Goal: Task Accomplishment & Management: Use online tool/utility

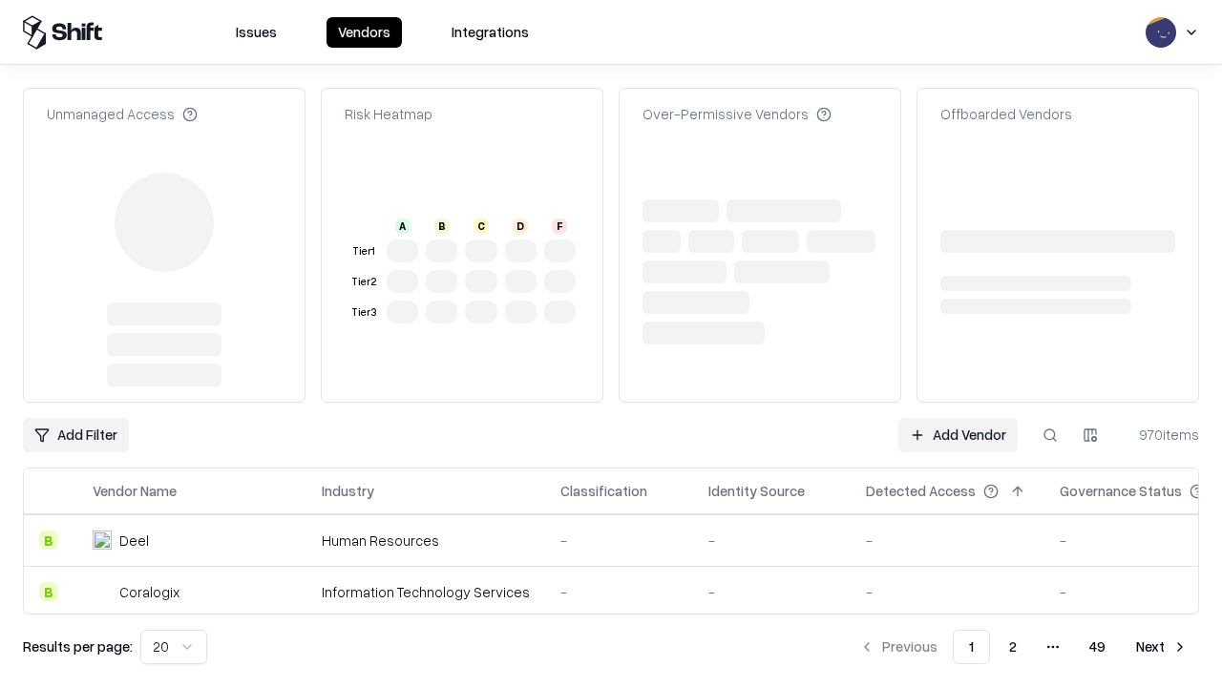
click at [958, 418] on link "Add Vendor" at bounding box center [957, 435] width 119 height 34
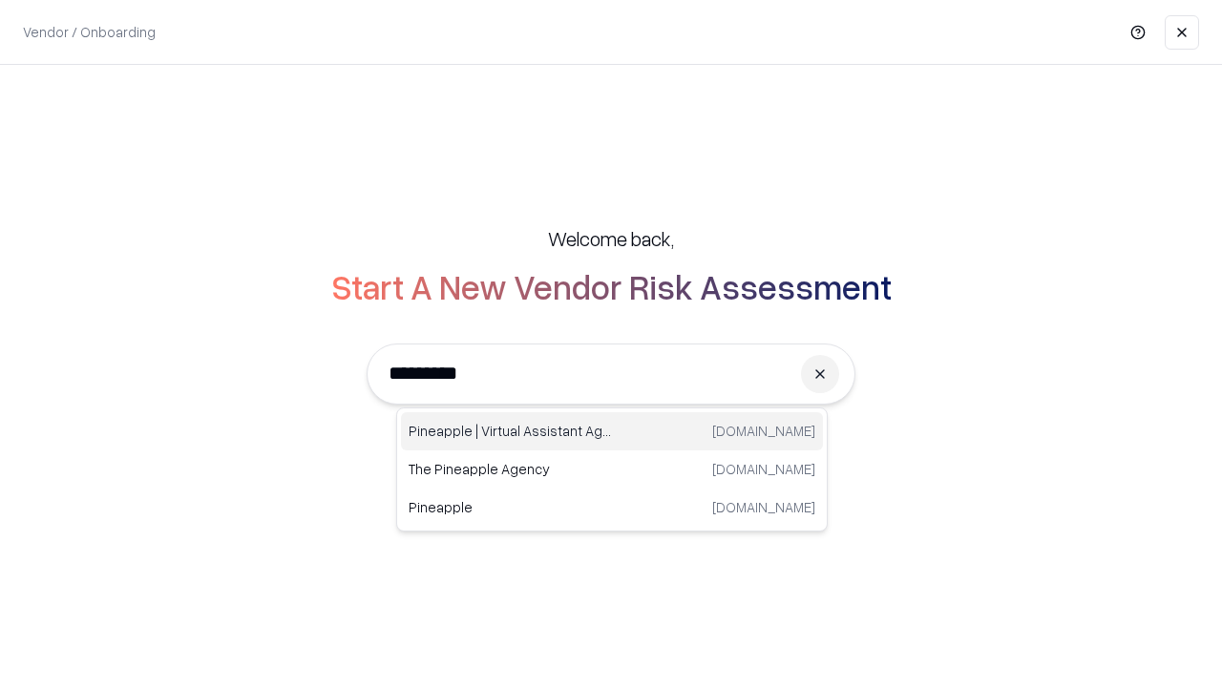
click at [612, 432] on div "Pineapple | Virtual Assistant Agency [DOMAIN_NAME]" at bounding box center [612, 431] width 422 height 38
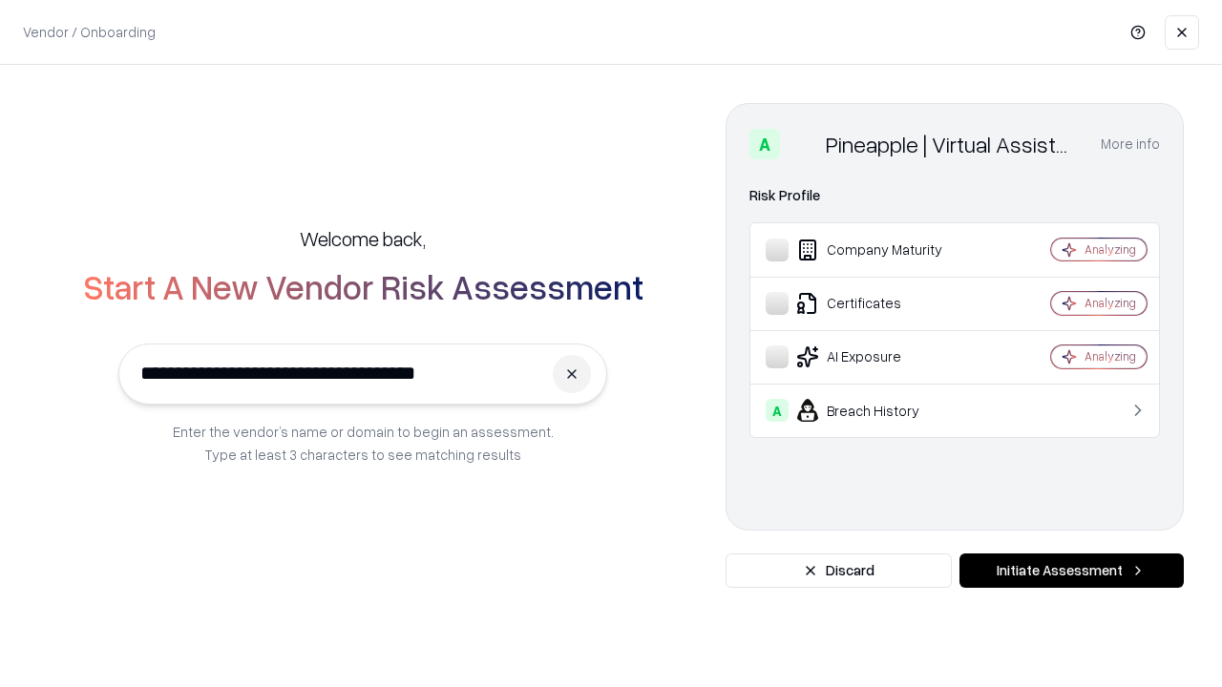
type input "**********"
click at [1071, 571] on button "Initiate Assessment" at bounding box center [1072, 571] width 224 height 34
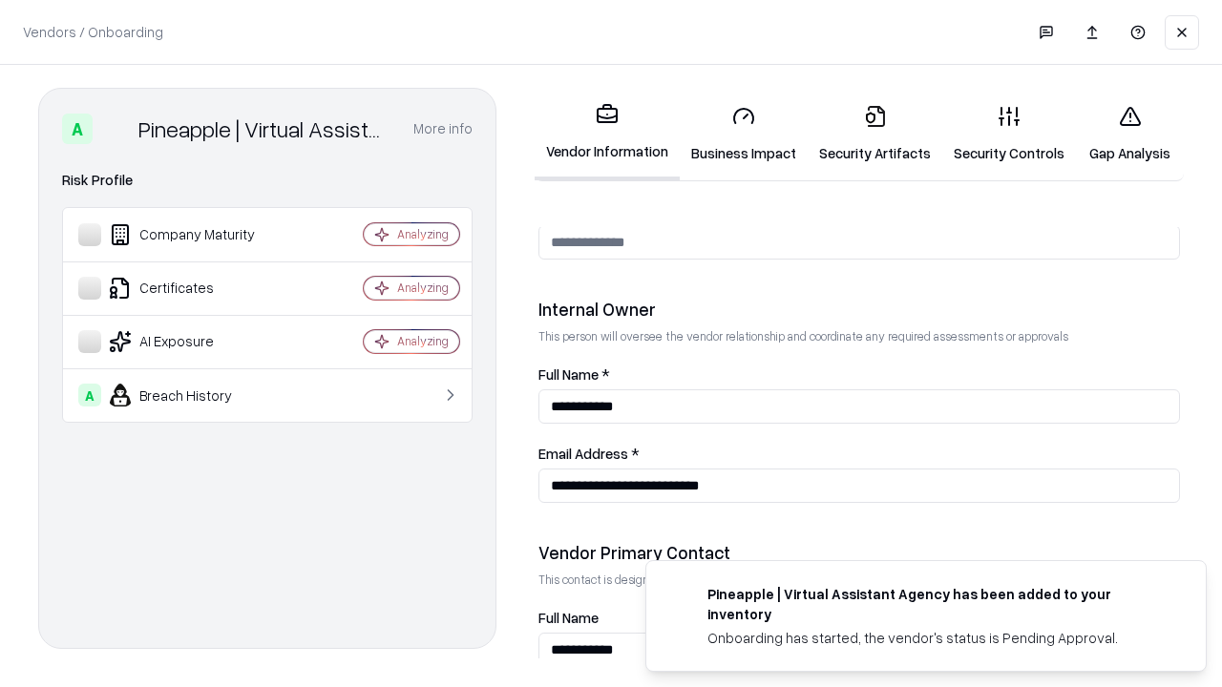
scroll to position [989, 0]
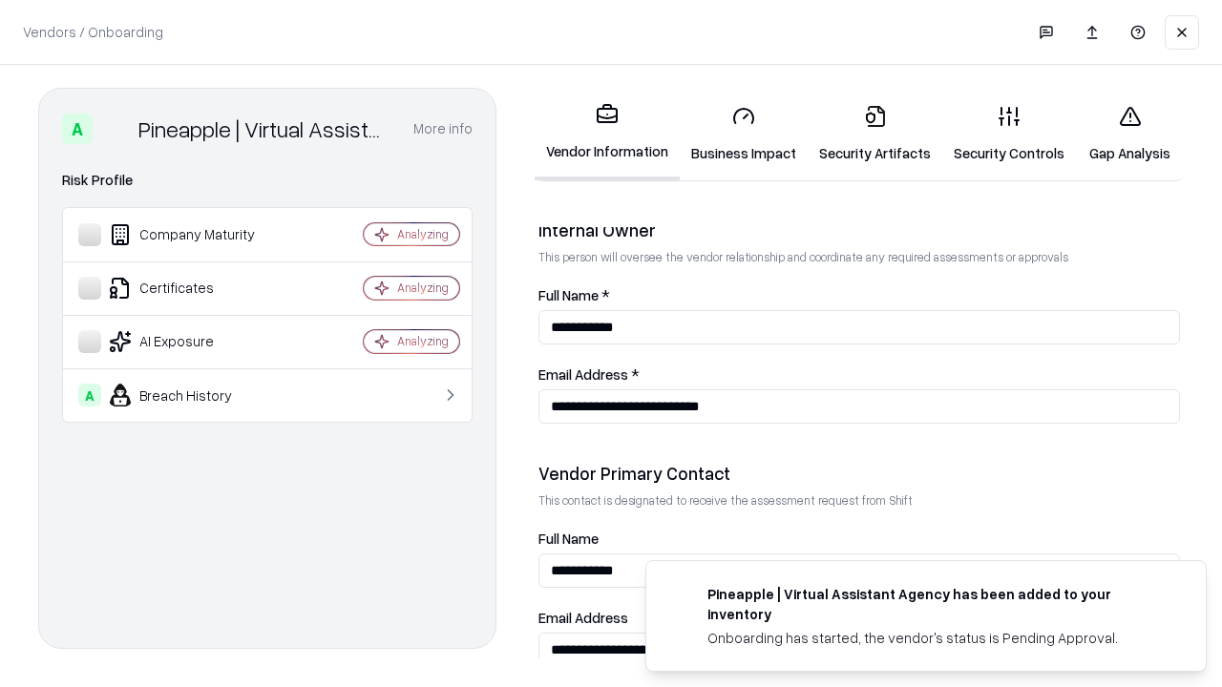
click at [744, 134] on link "Business Impact" at bounding box center [744, 134] width 128 height 89
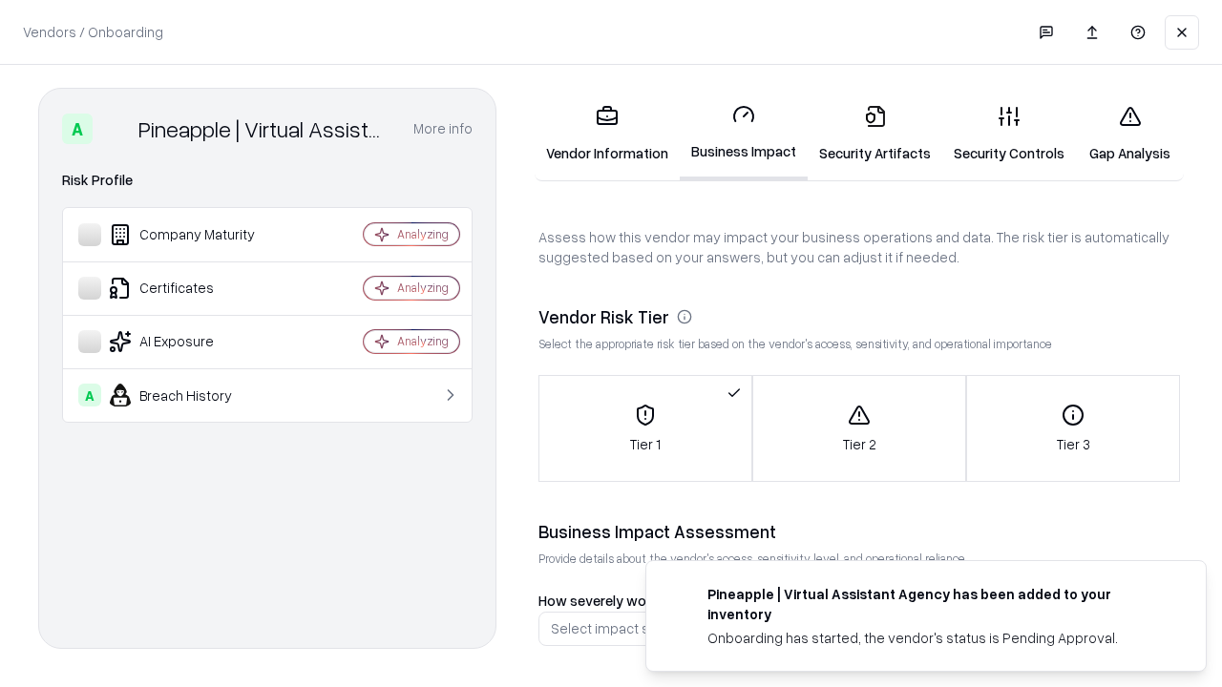
click at [875, 134] on link "Security Artifacts" at bounding box center [875, 134] width 135 height 89
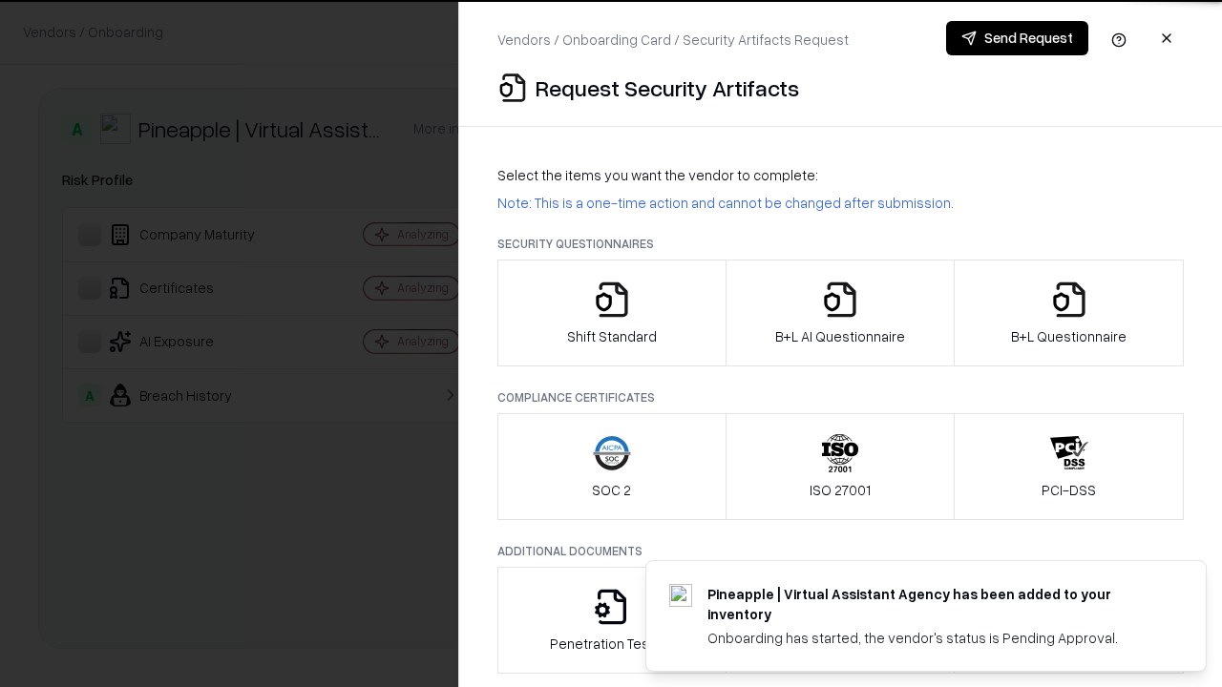
click at [611, 313] on icon "button" at bounding box center [612, 300] width 38 height 38
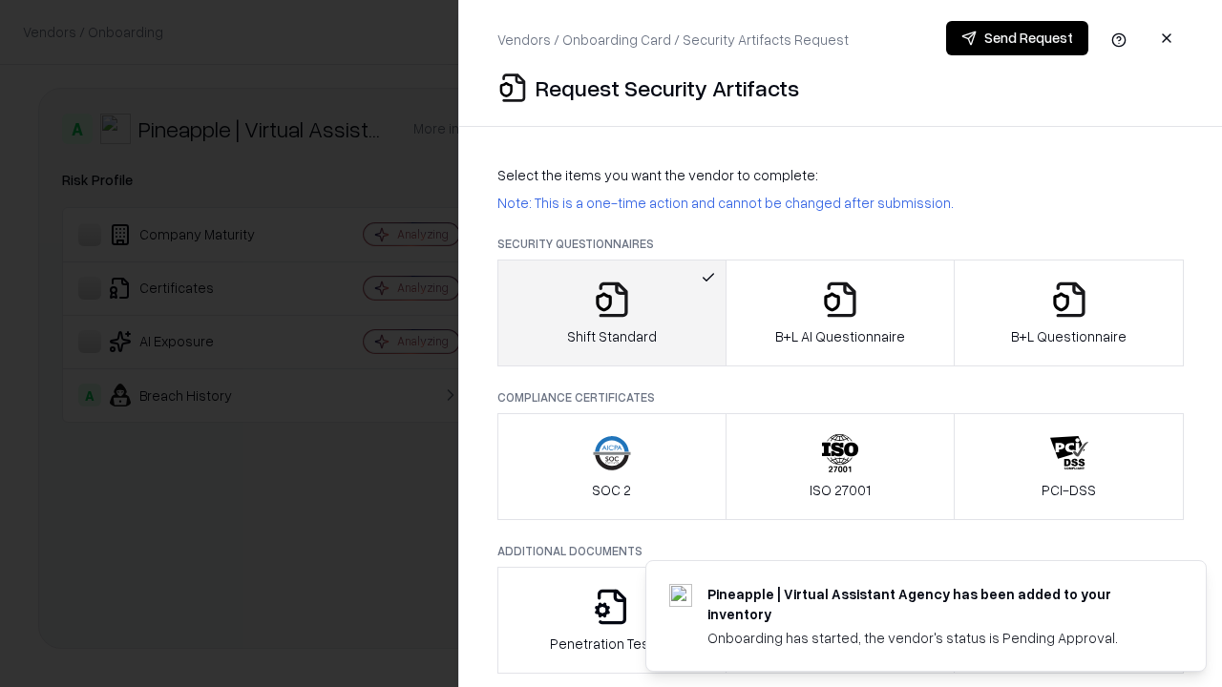
click at [1017, 38] on button "Send Request" at bounding box center [1017, 38] width 142 height 34
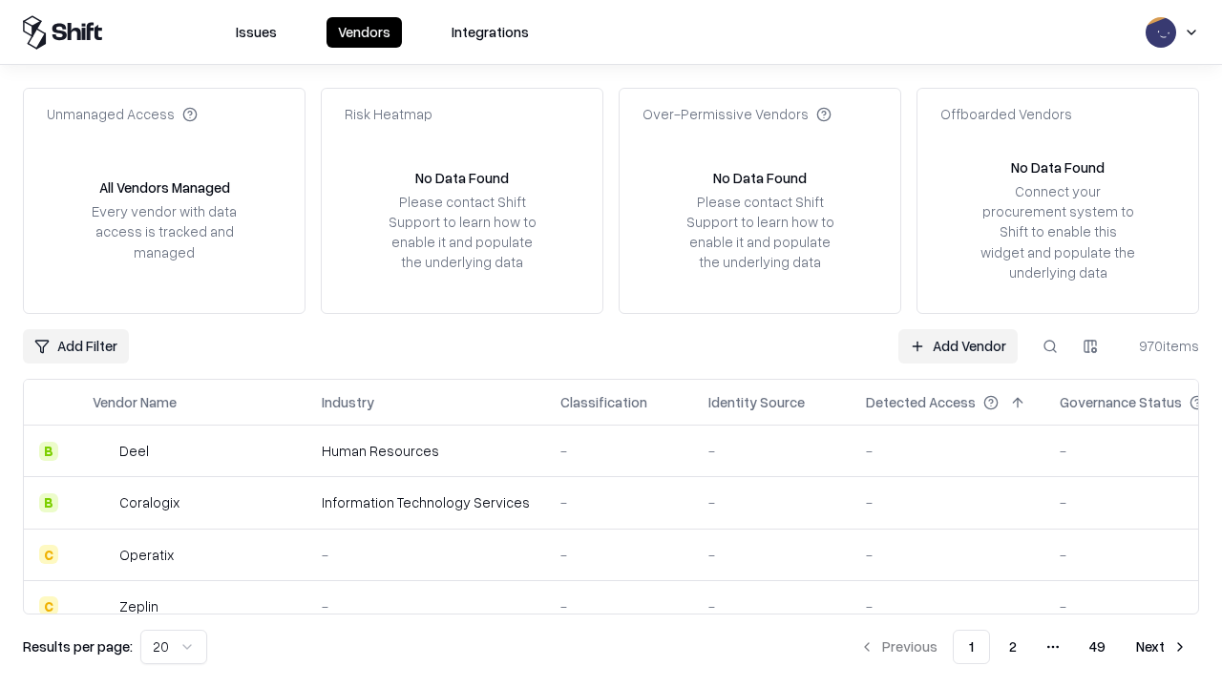
click at [1050, 346] on button at bounding box center [1050, 346] width 34 height 34
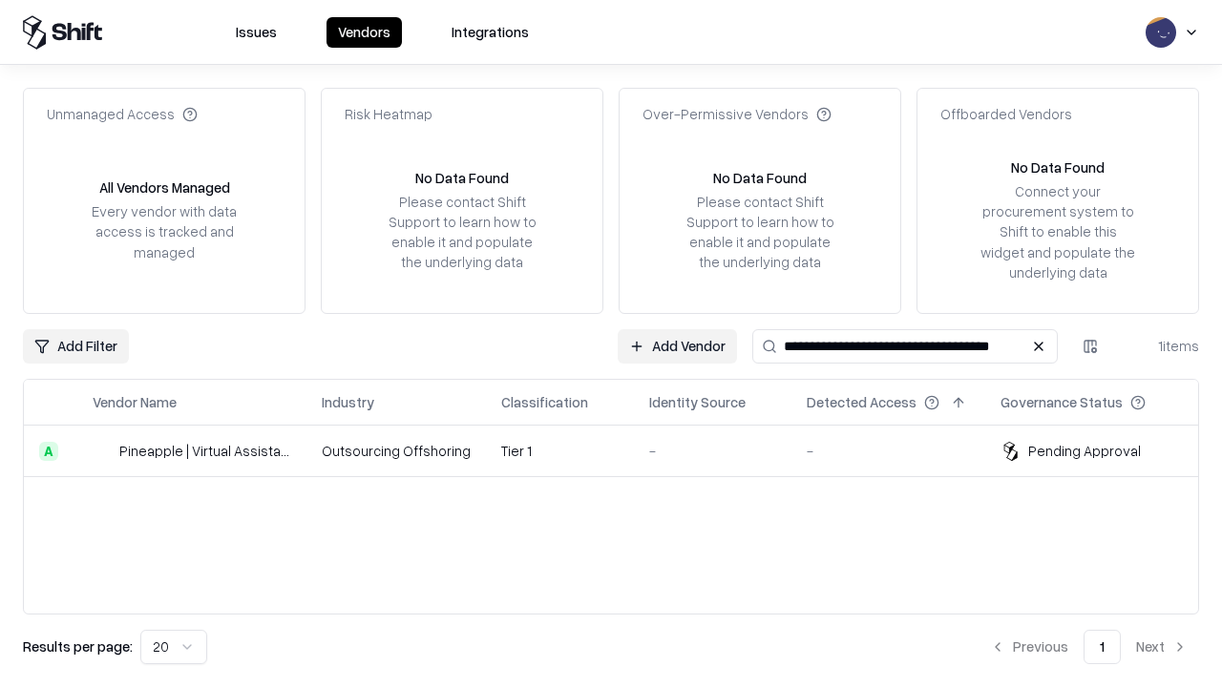
type input "**********"
click at [623, 451] on td "Tier 1" at bounding box center [560, 452] width 148 height 52
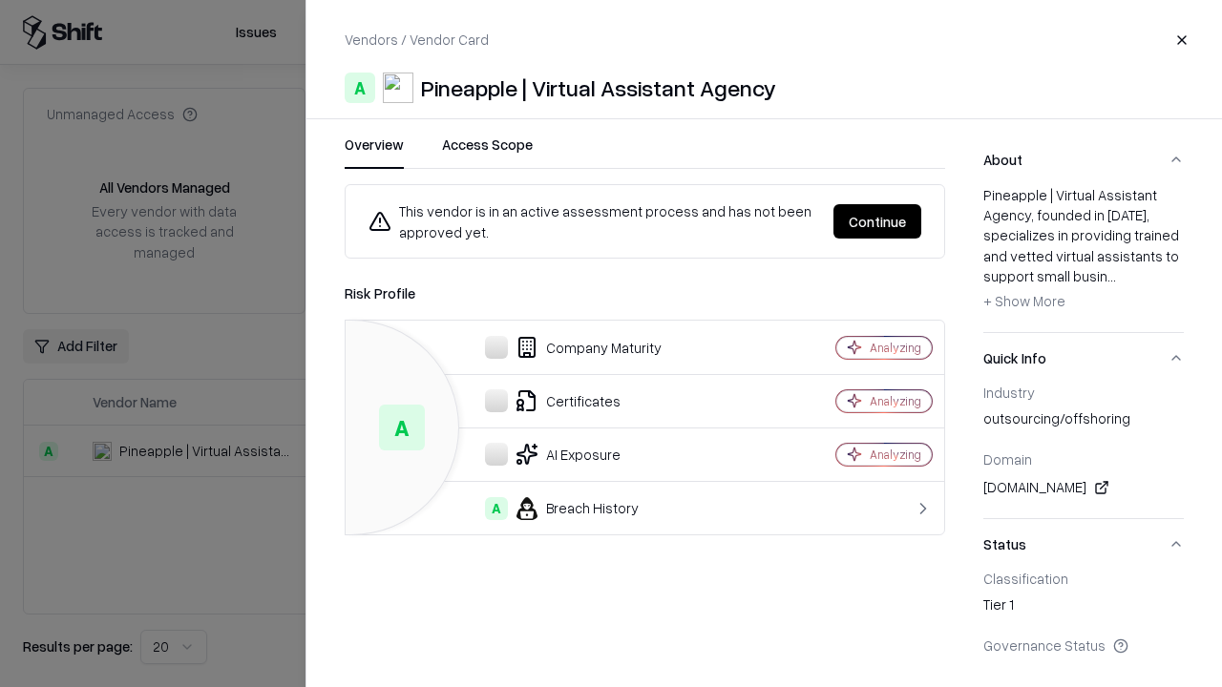
click at [877, 222] on button "Continue" at bounding box center [878, 221] width 88 height 34
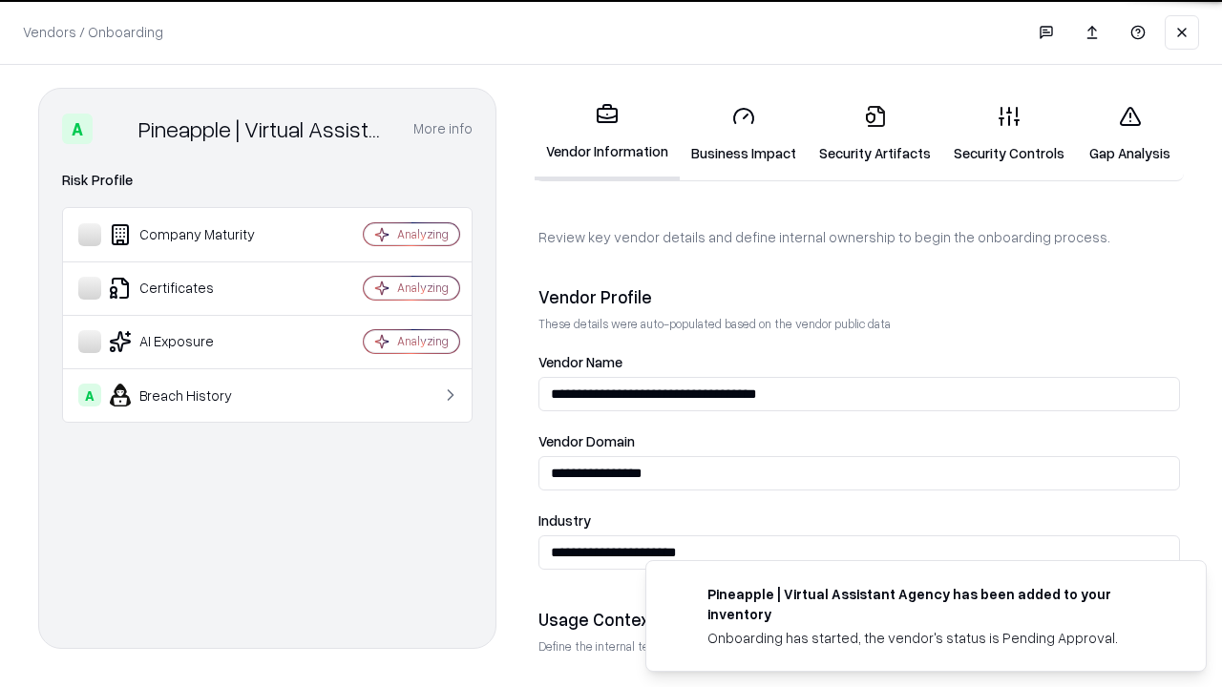
click at [875, 134] on link "Security Artifacts" at bounding box center [875, 134] width 135 height 89
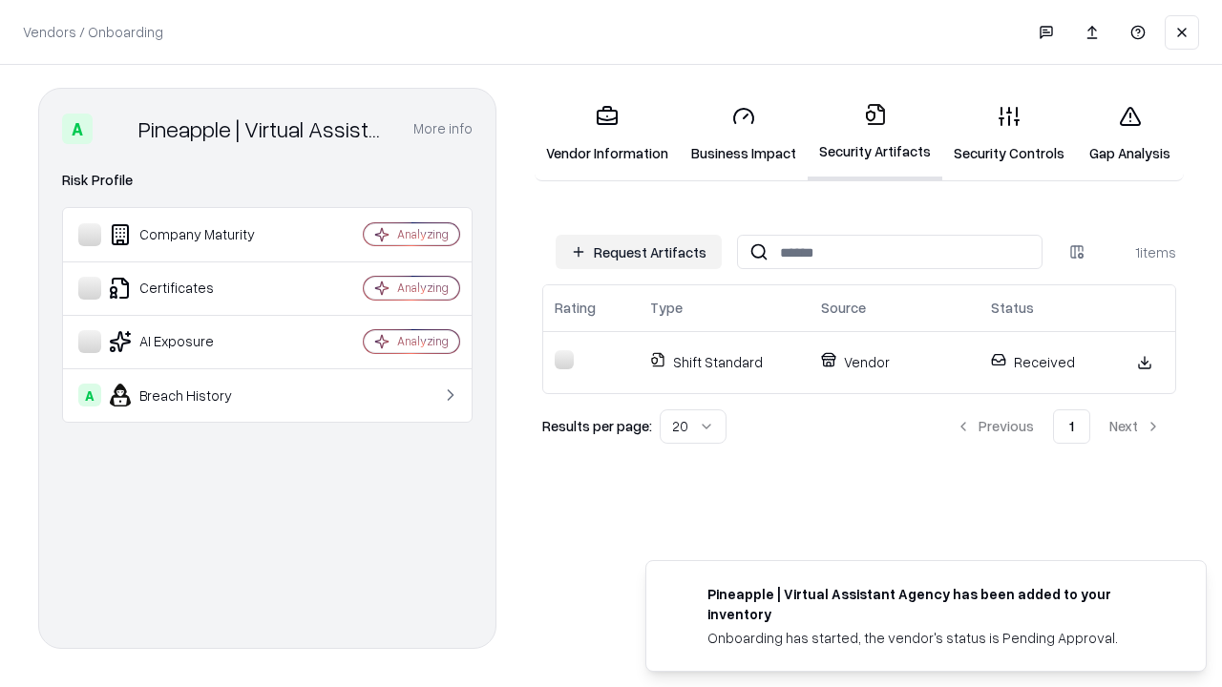
click at [1009, 134] on link "Security Controls" at bounding box center [1009, 134] width 134 height 89
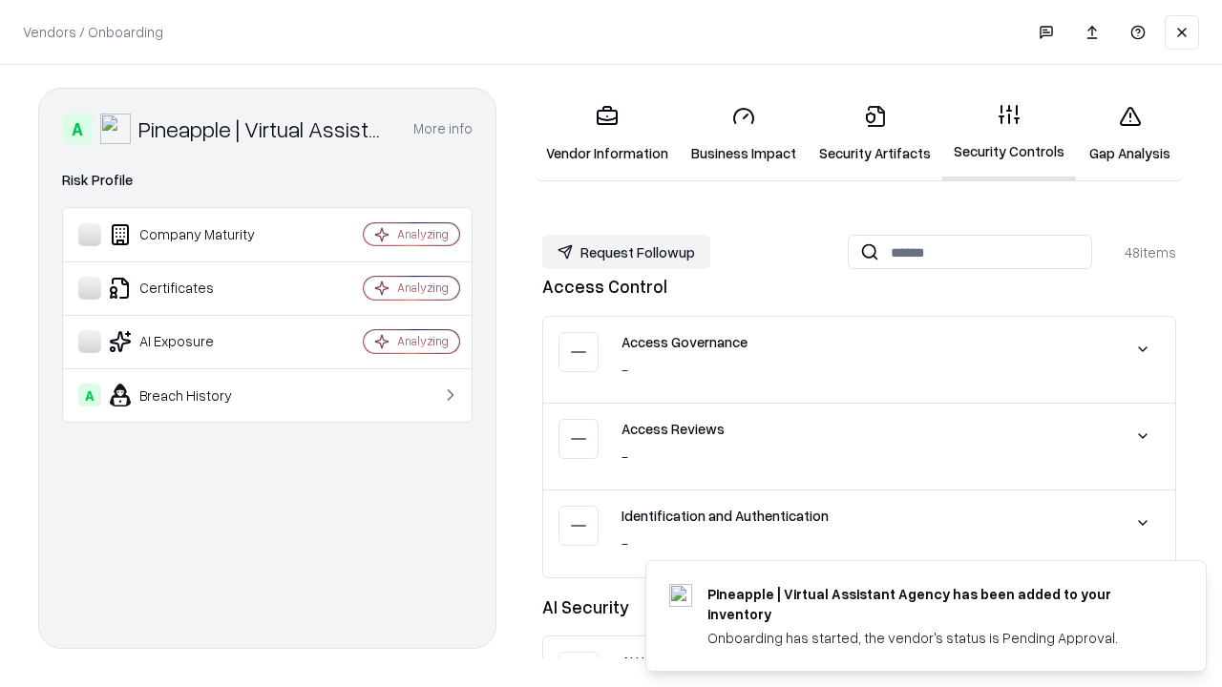
click at [626, 252] on button "Request Followup" at bounding box center [626, 252] width 168 height 34
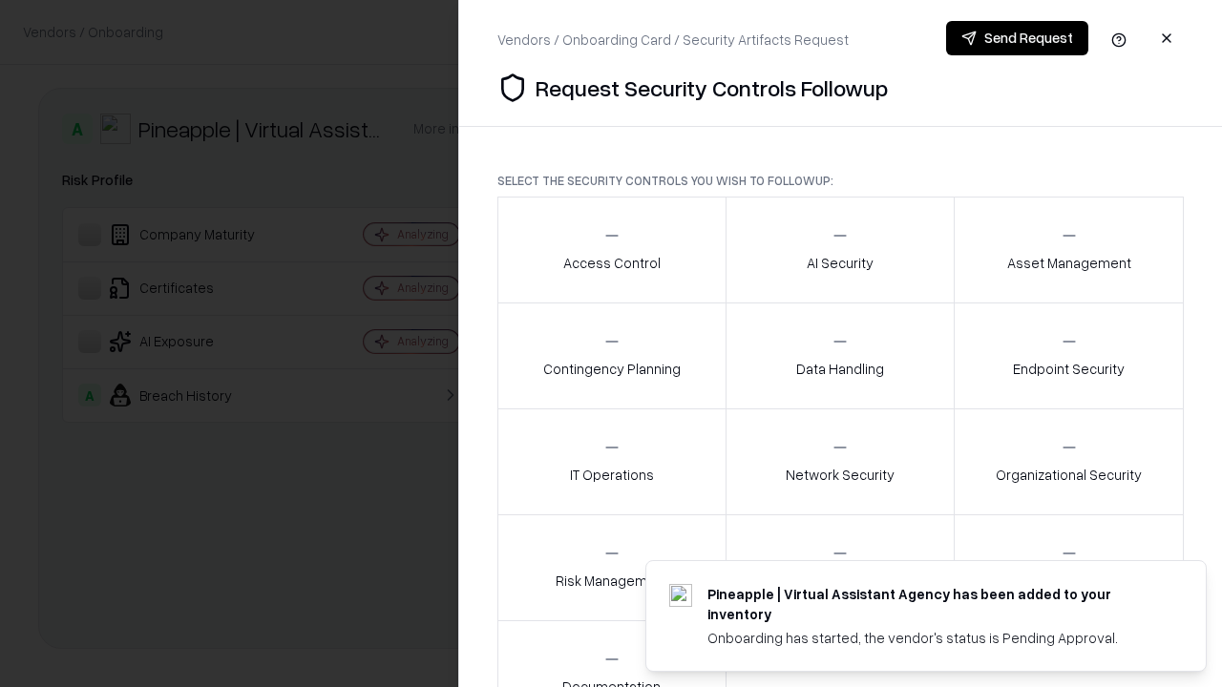
click at [611, 250] on div "Access Control" at bounding box center [611, 249] width 97 height 47
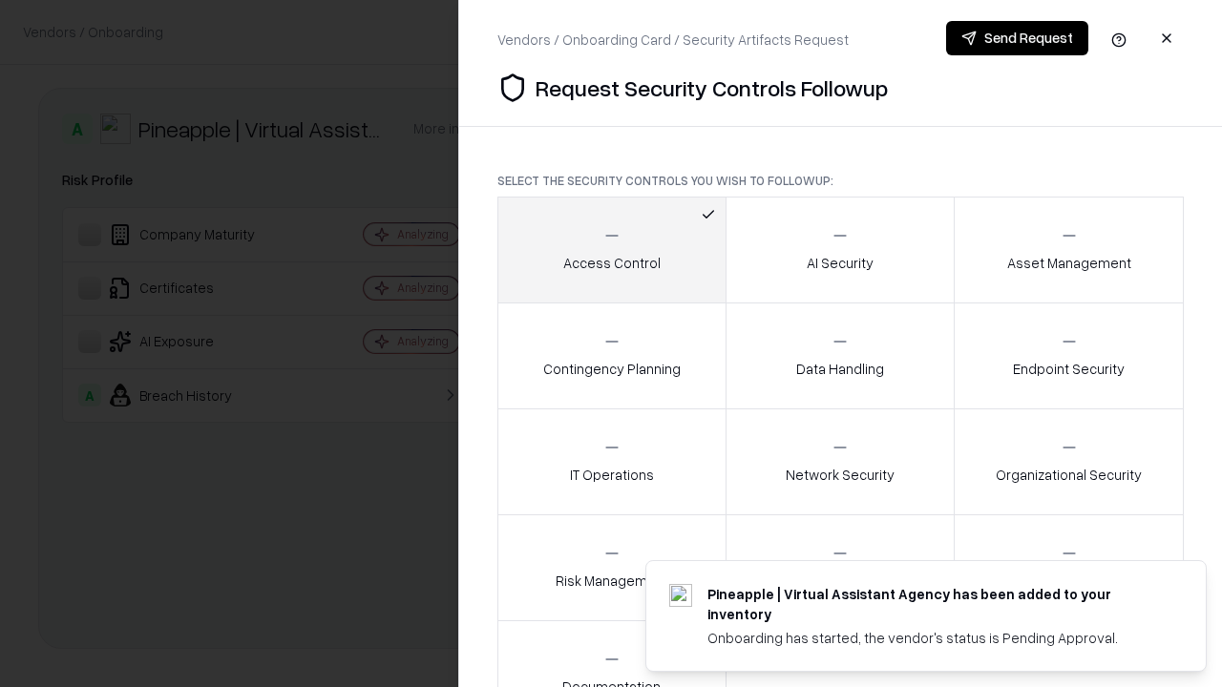
click at [1017, 38] on button "Send Request" at bounding box center [1017, 38] width 142 height 34
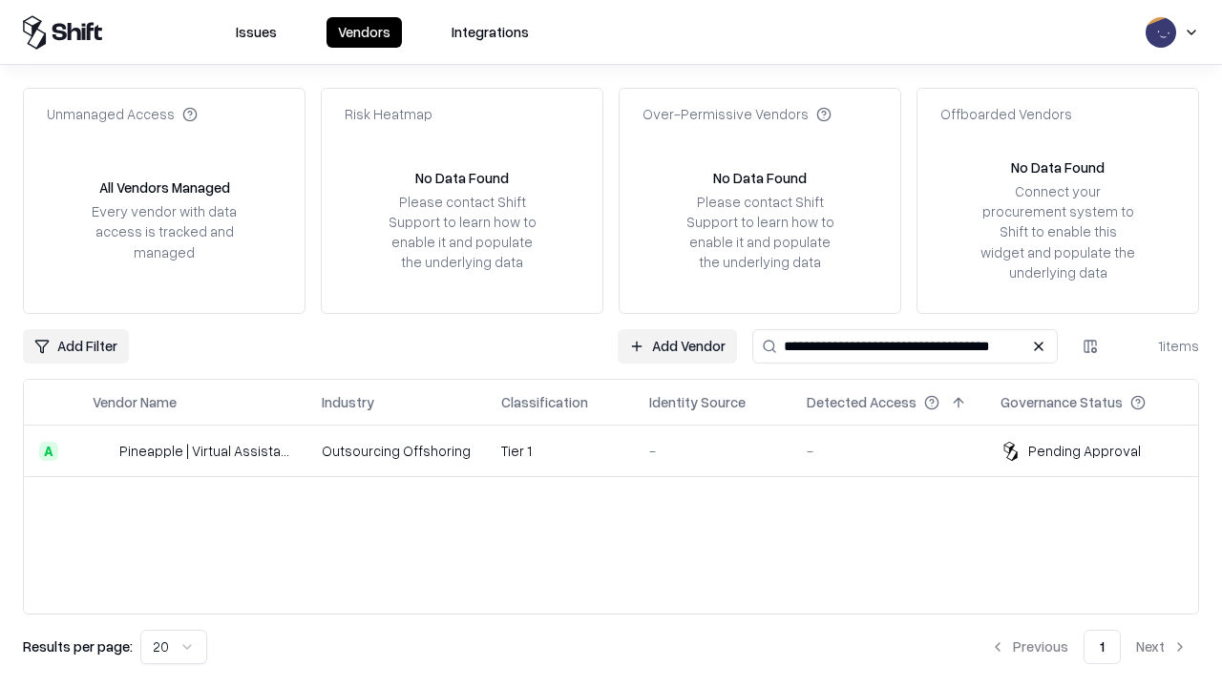
type input "**********"
click at [623, 451] on td "Tier 1" at bounding box center [560, 452] width 148 height 52
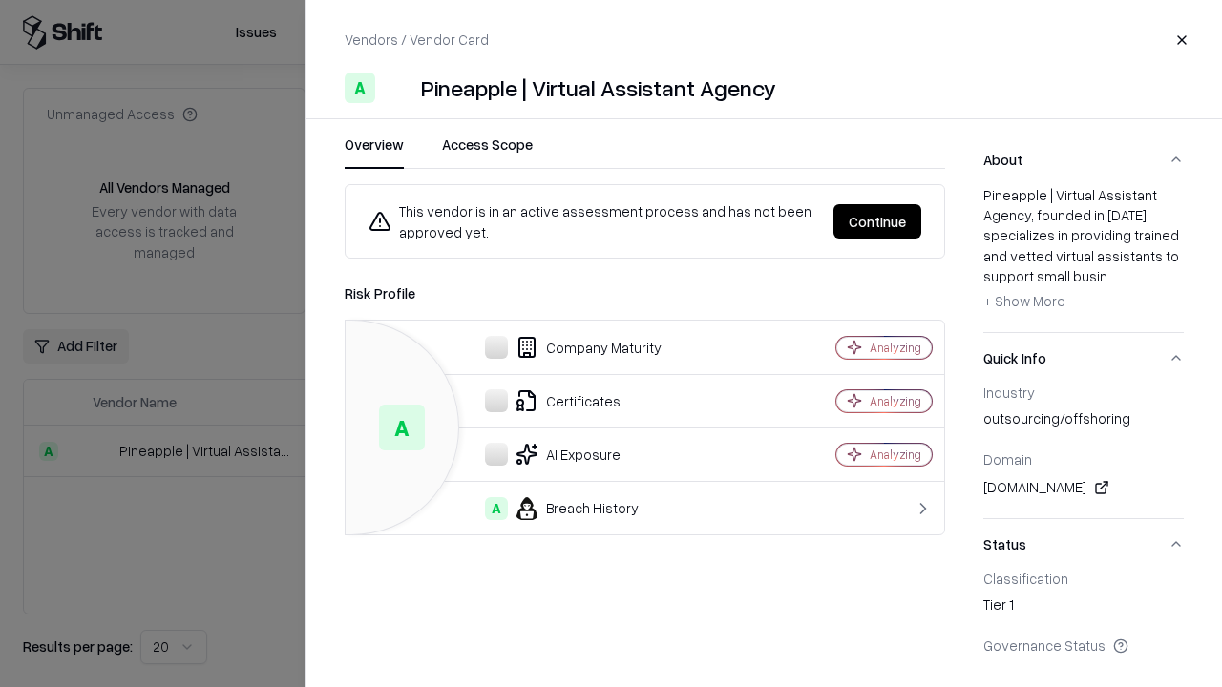
click at [877, 222] on button "Continue" at bounding box center [878, 221] width 88 height 34
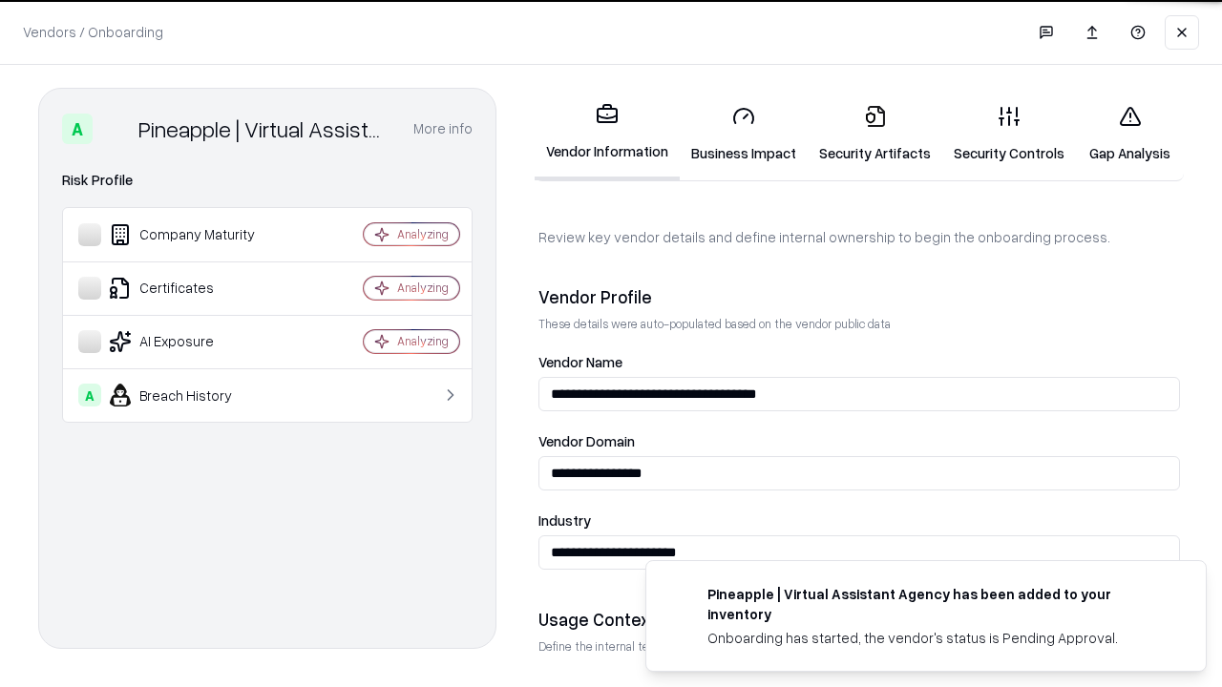
click at [1130, 134] on link "Gap Analysis" at bounding box center [1130, 134] width 108 height 89
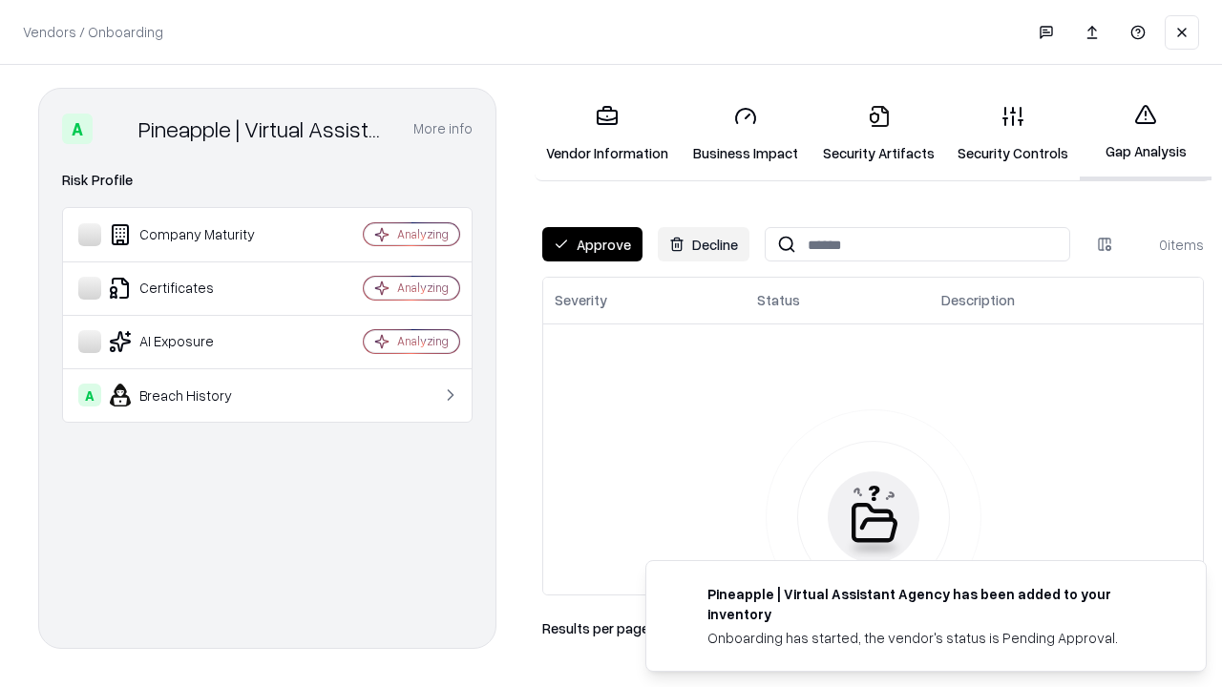
click at [592, 244] on button "Approve" at bounding box center [592, 244] width 100 height 34
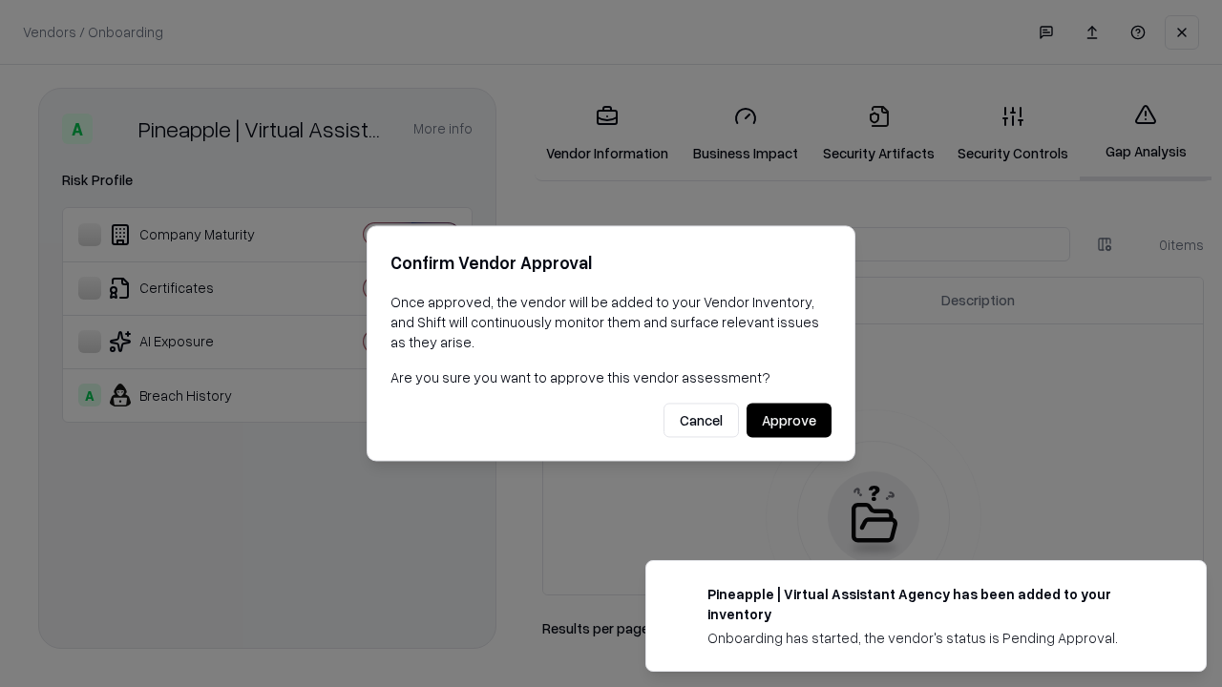
click at [789, 420] on button "Approve" at bounding box center [789, 421] width 85 height 34
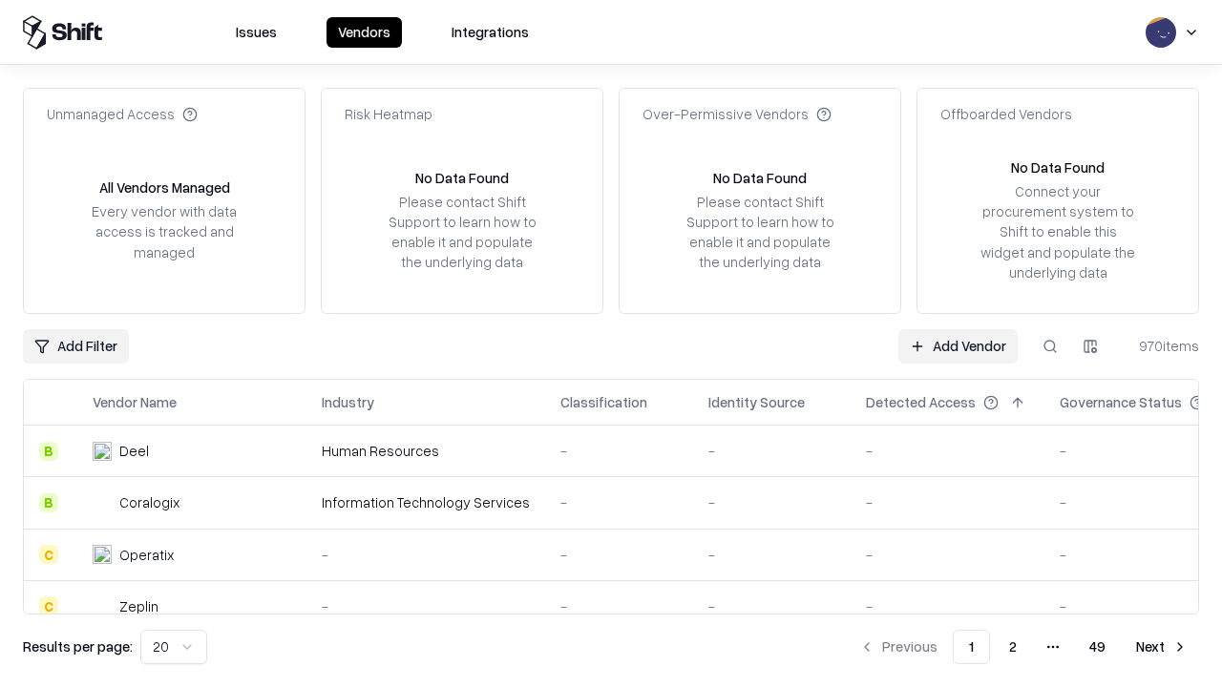
type input "**********"
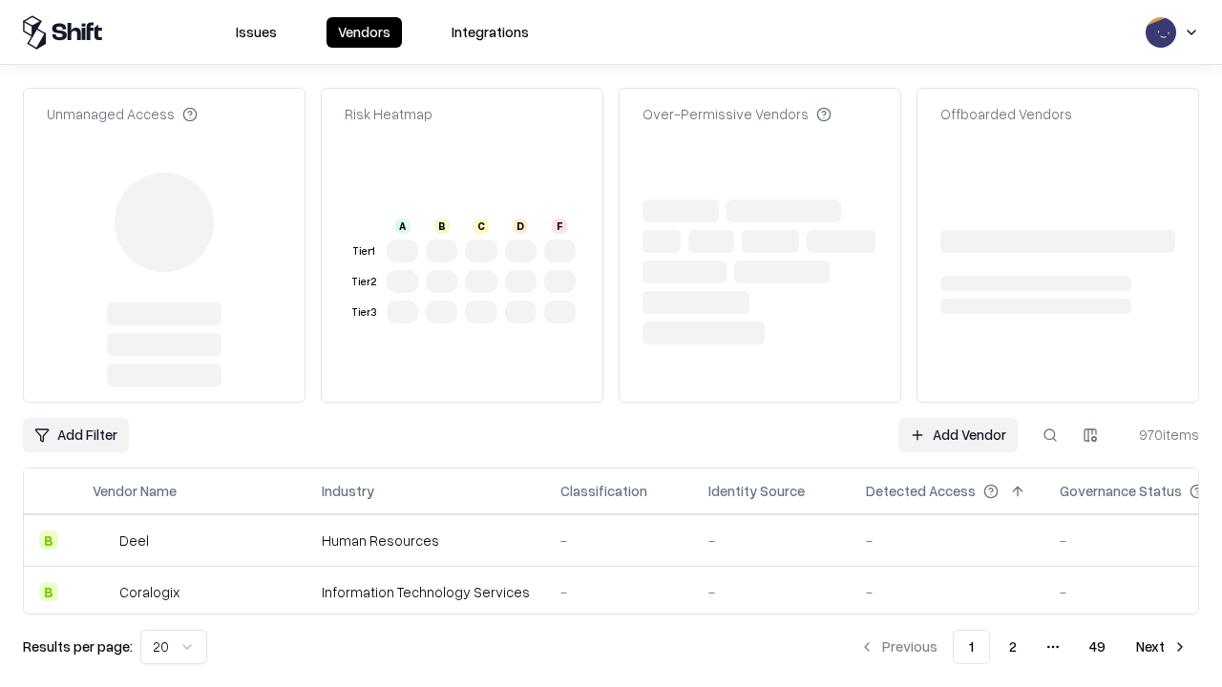
click at [958, 418] on link "Add Vendor" at bounding box center [957, 435] width 119 height 34
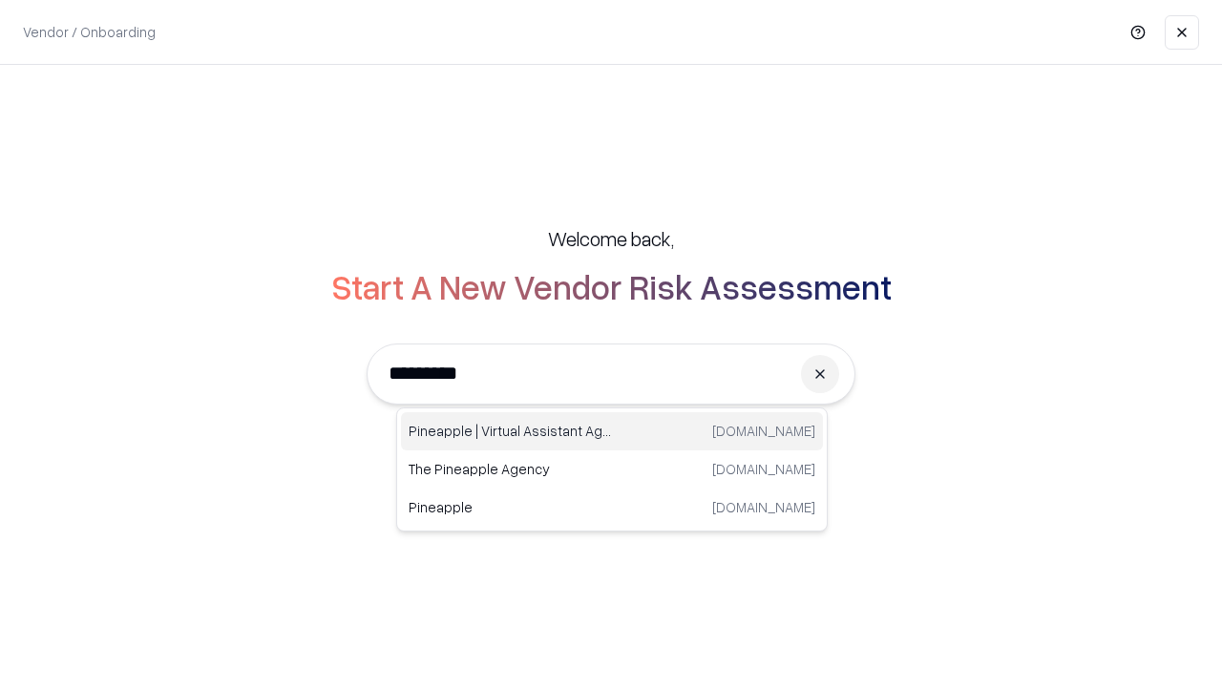
click at [612, 432] on div "Pineapple | Virtual Assistant Agency [DOMAIN_NAME]" at bounding box center [612, 431] width 422 height 38
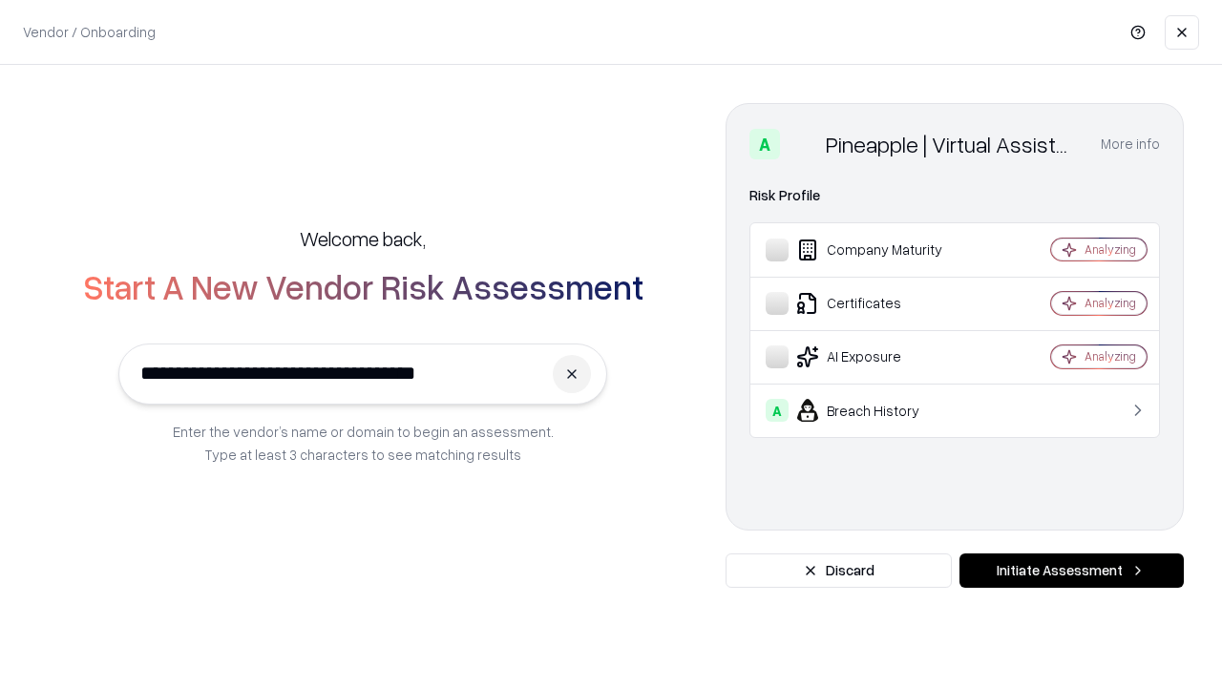
type input "**********"
click at [1071, 571] on button "Initiate Assessment" at bounding box center [1072, 571] width 224 height 34
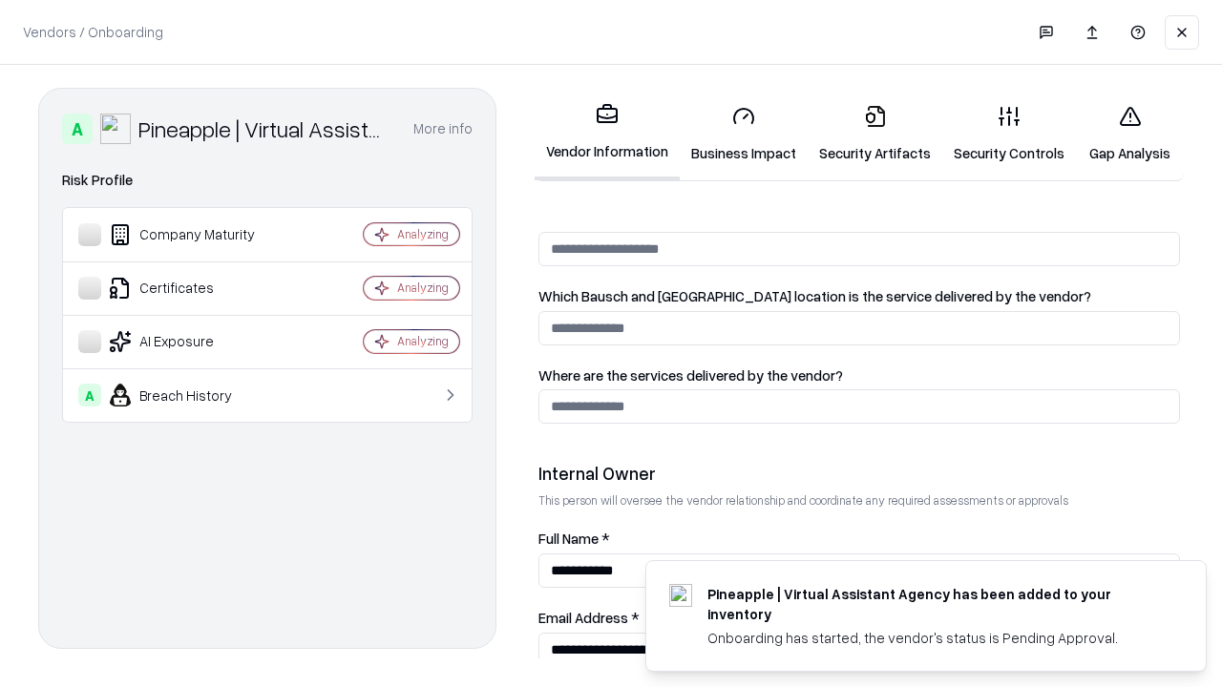
scroll to position [989, 0]
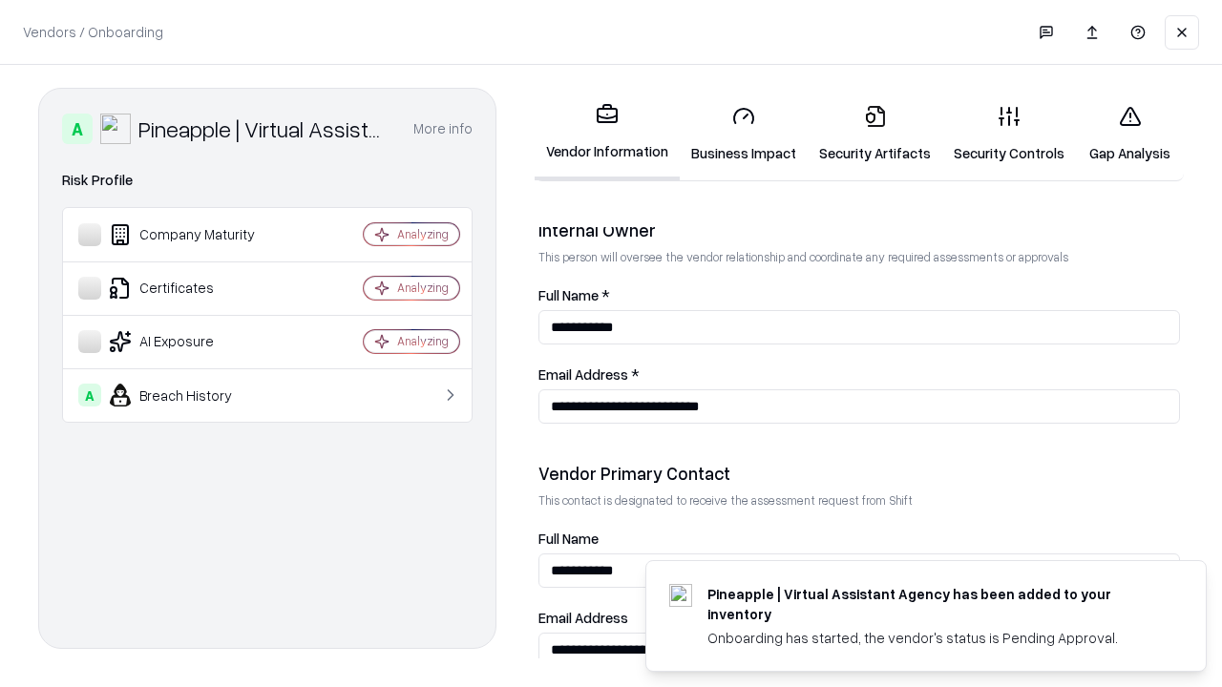
click at [1130, 134] on link "Gap Analysis" at bounding box center [1130, 134] width 108 height 89
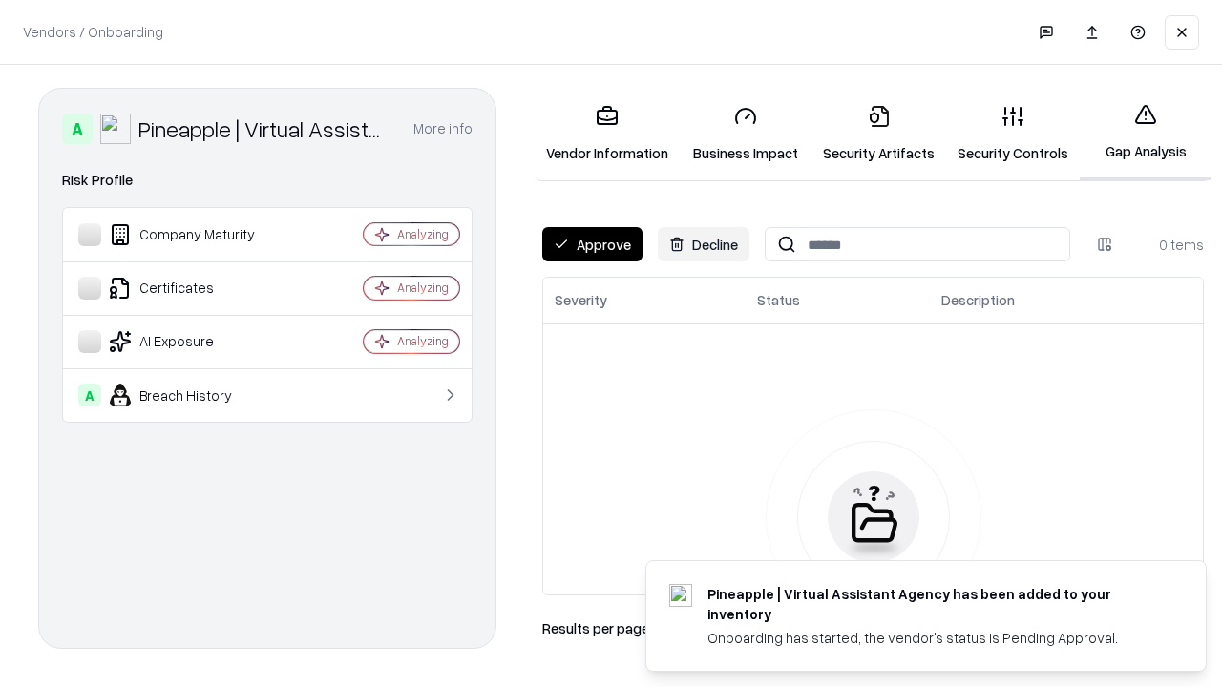
click at [592, 244] on button "Approve" at bounding box center [592, 244] width 100 height 34
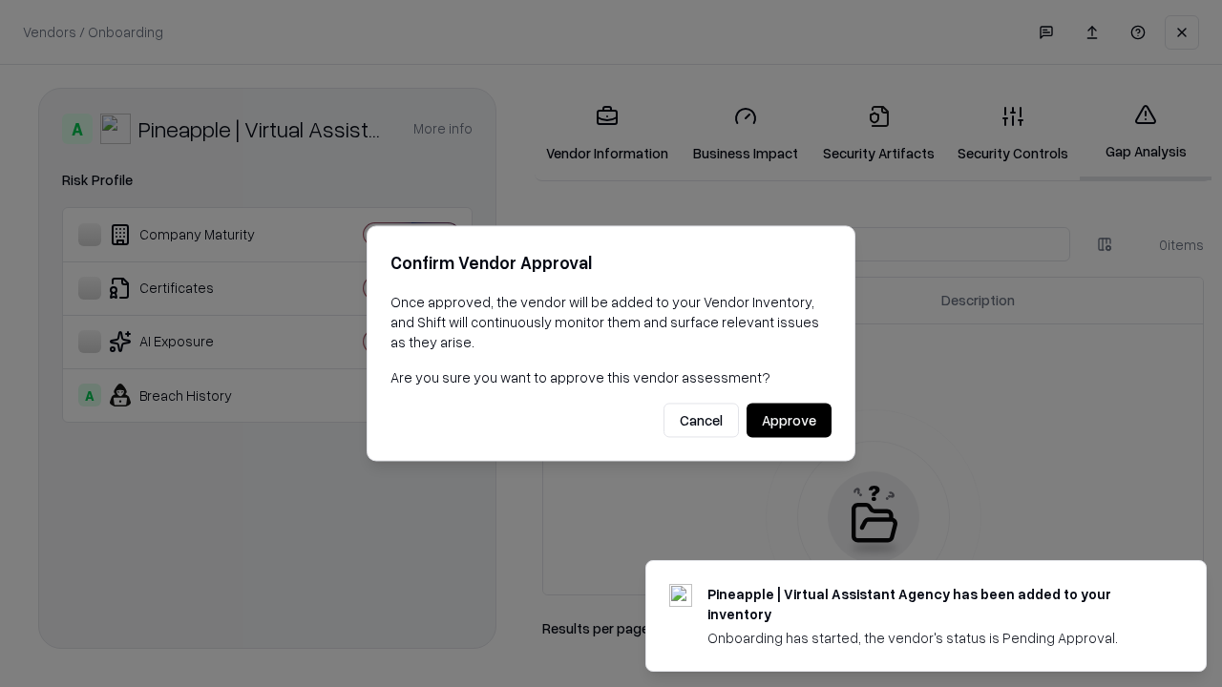
click at [789, 420] on button "Approve" at bounding box center [789, 421] width 85 height 34
